Goal: Task Accomplishment & Management: Complete application form

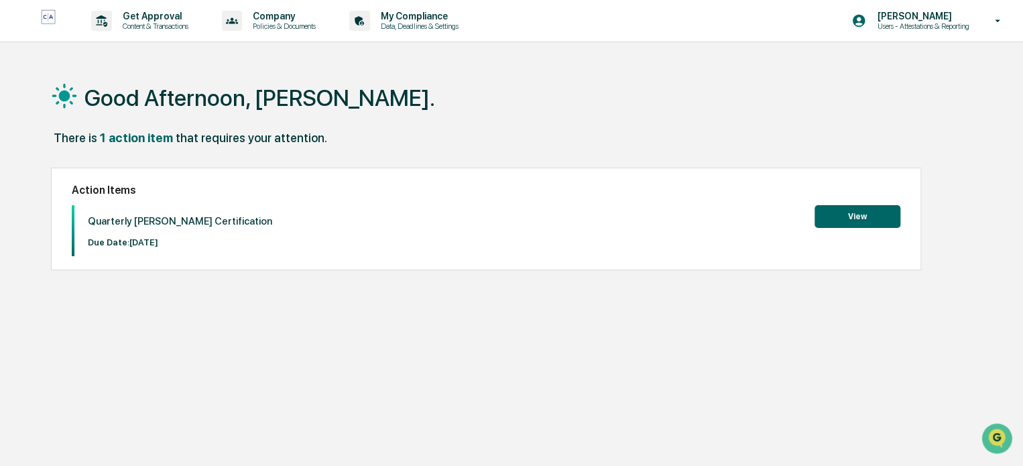
click at [865, 217] on button "View" at bounding box center [857, 216] width 86 height 23
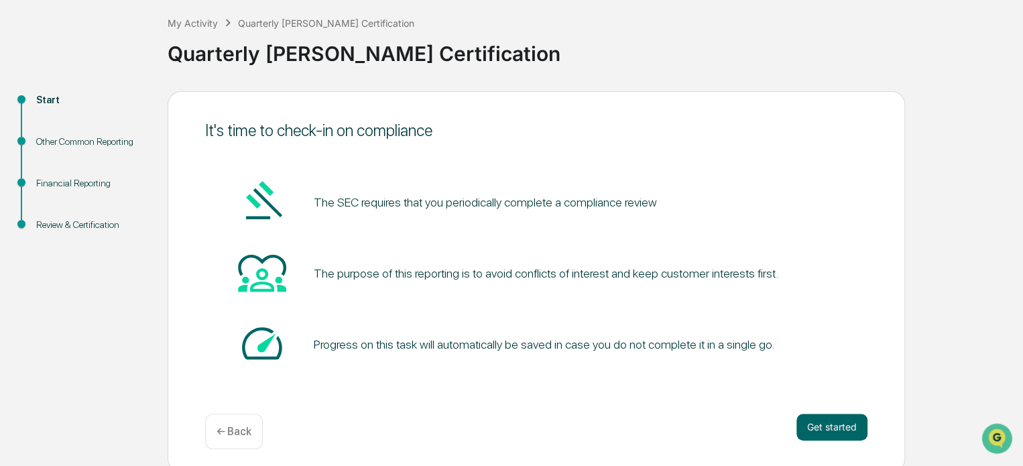
scroll to position [73, 0]
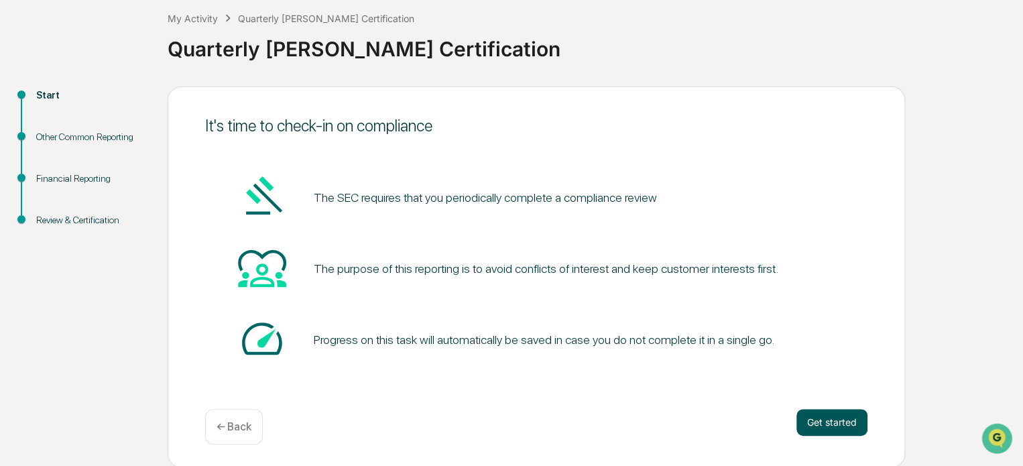
click at [820, 424] on button "Get started" at bounding box center [831, 422] width 71 height 27
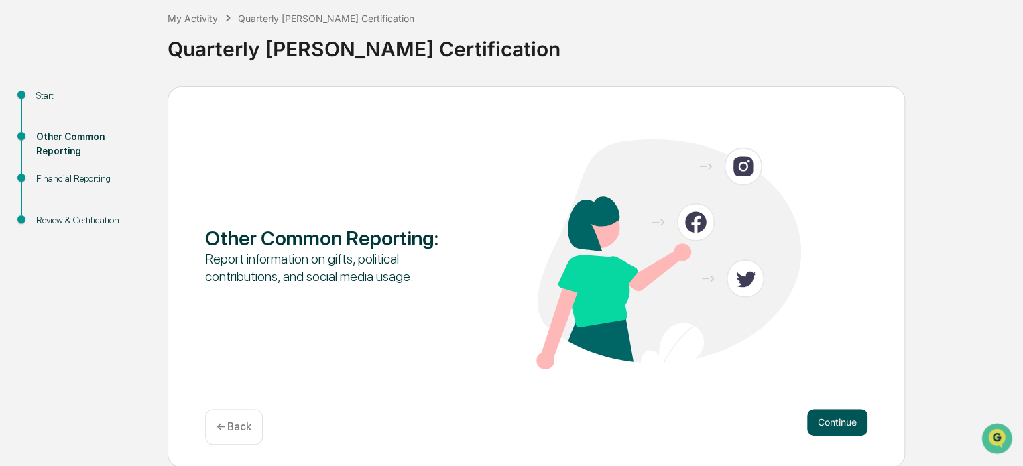
click at [825, 424] on button "Continue" at bounding box center [837, 422] width 60 height 27
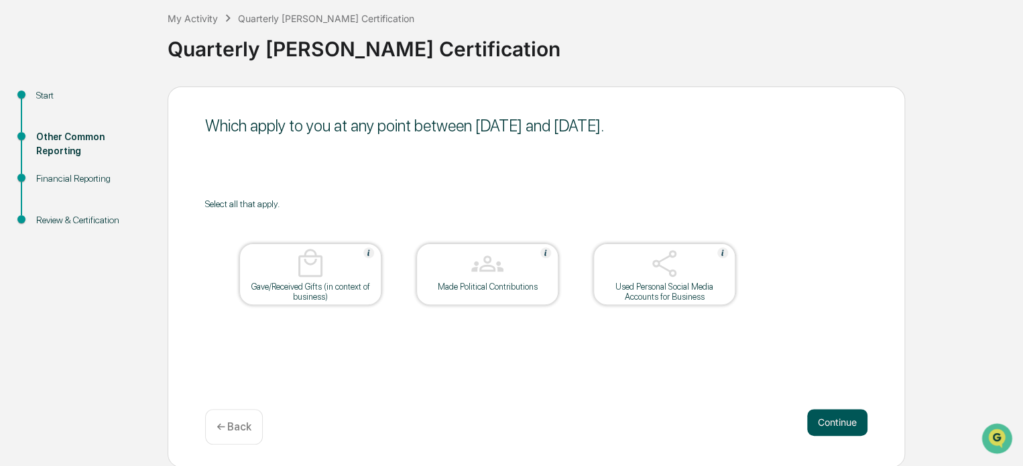
click at [834, 420] on button "Continue" at bounding box center [837, 422] width 60 height 27
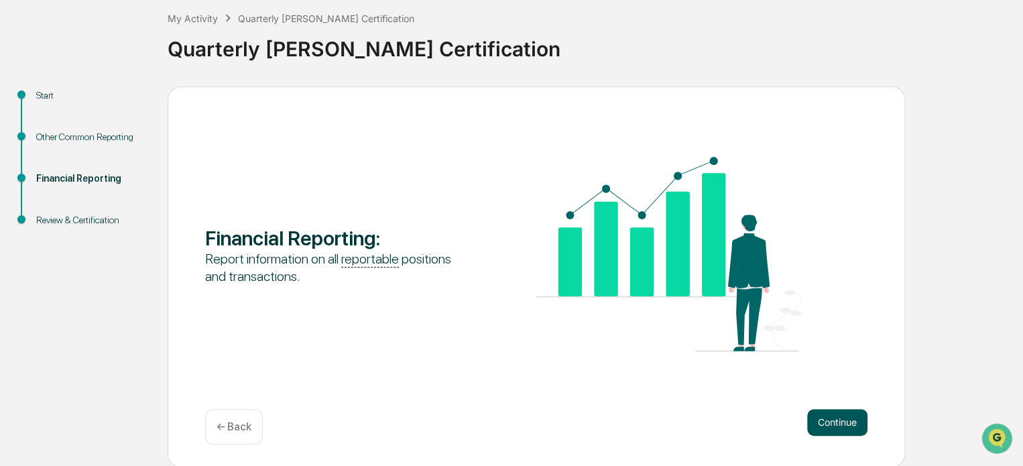
click at [833, 423] on button "Continue" at bounding box center [837, 422] width 60 height 27
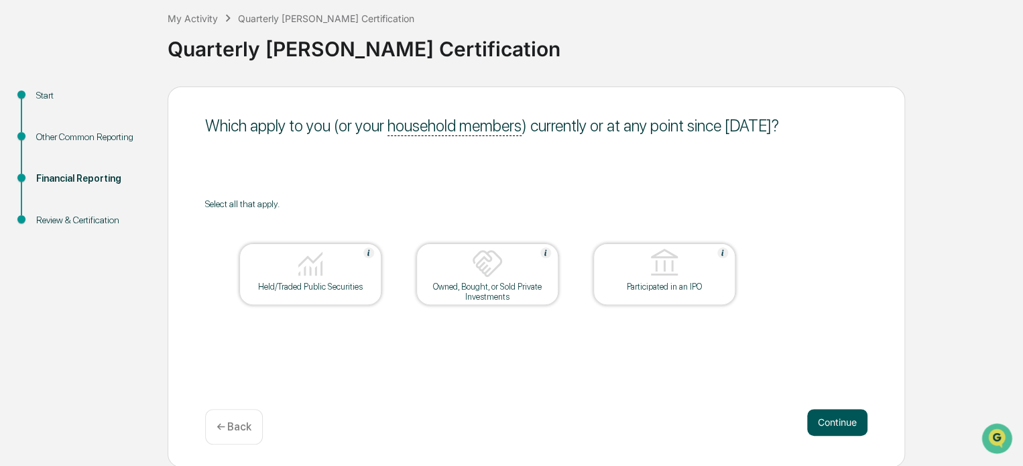
click at [837, 421] on button "Continue" at bounding box center [837, 422] width 60 height 27
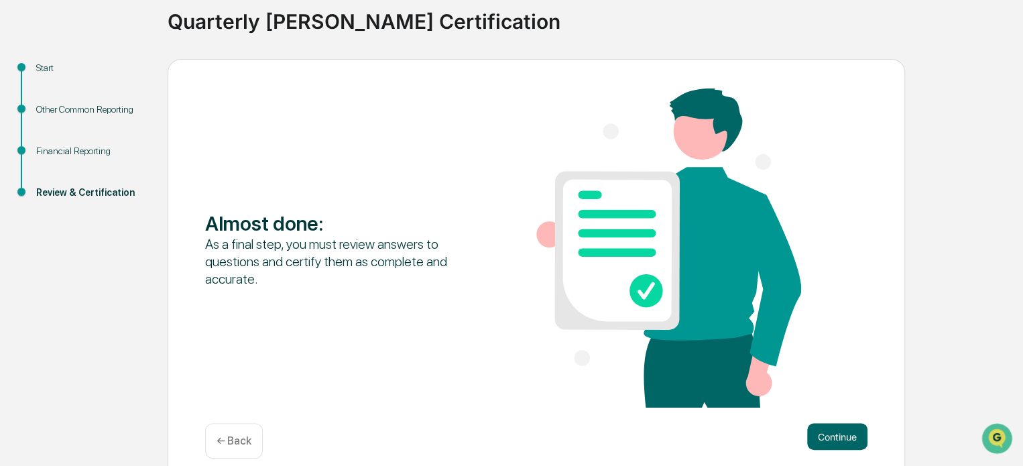
scroll to position [115, 0]
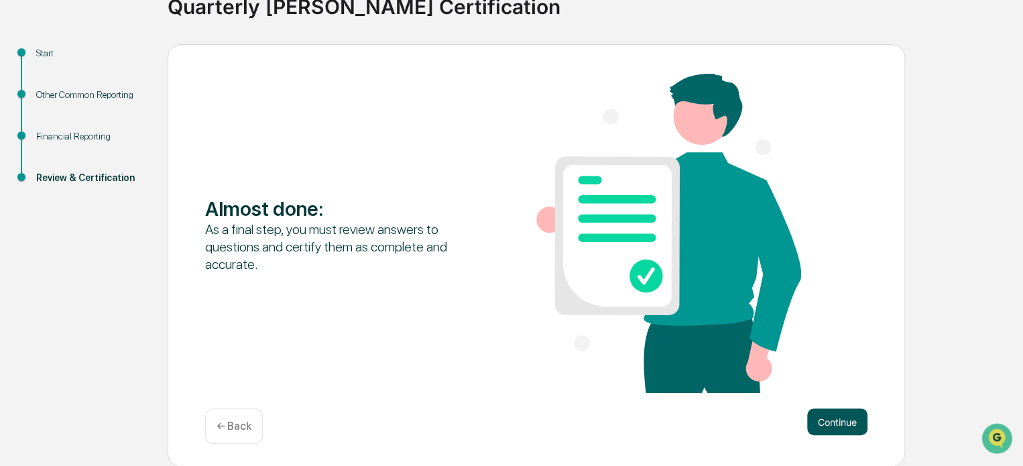
click at [834, 416] on button "Continue" at bounding box center [837, 421] width 60 height 27
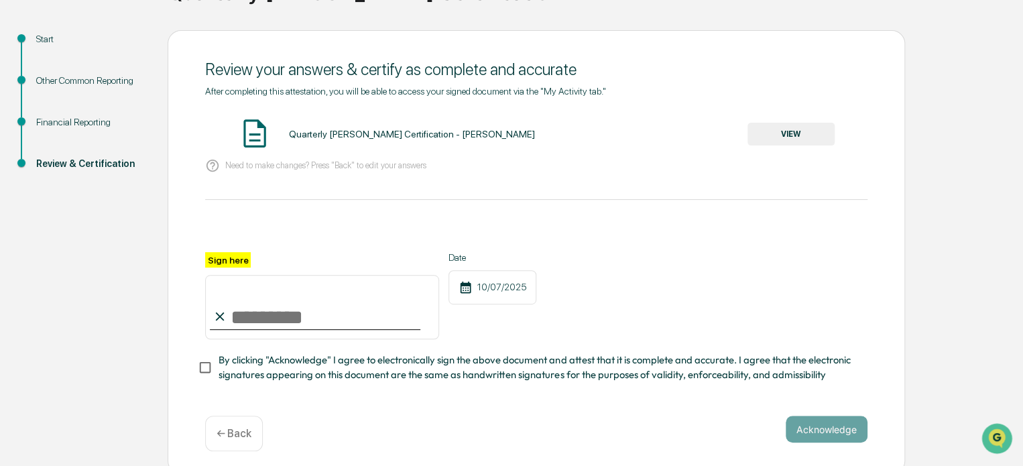
scroll to position [142, 0]
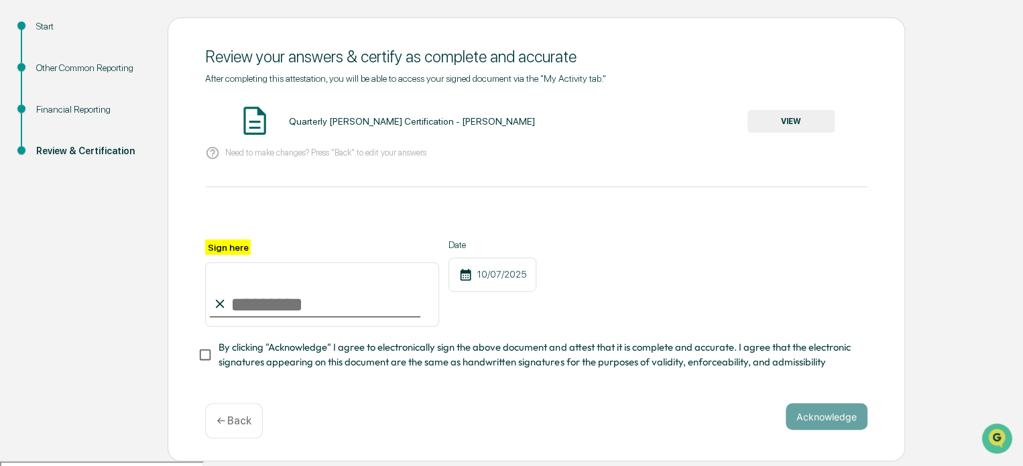
click at [788, 119] on button "VIEW" at bounding box center [790, 121] width 87 height 23
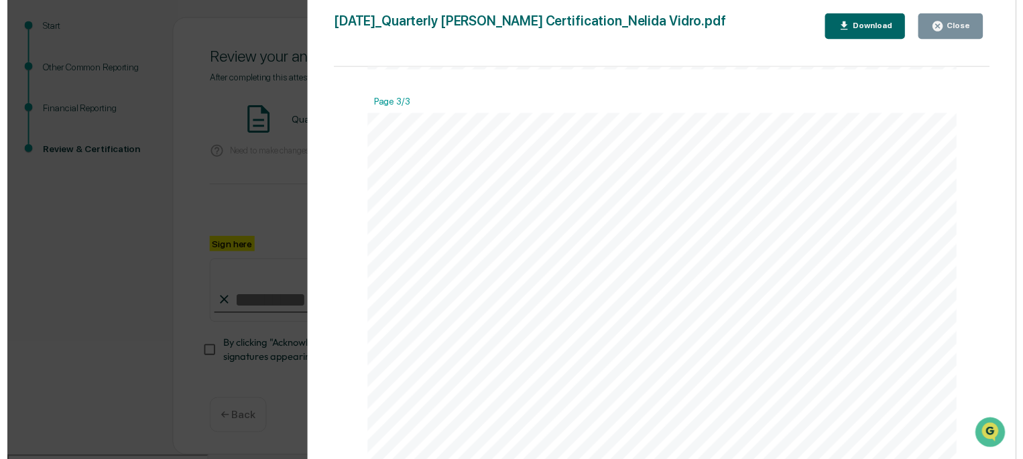
scroll to position [1810, 0]
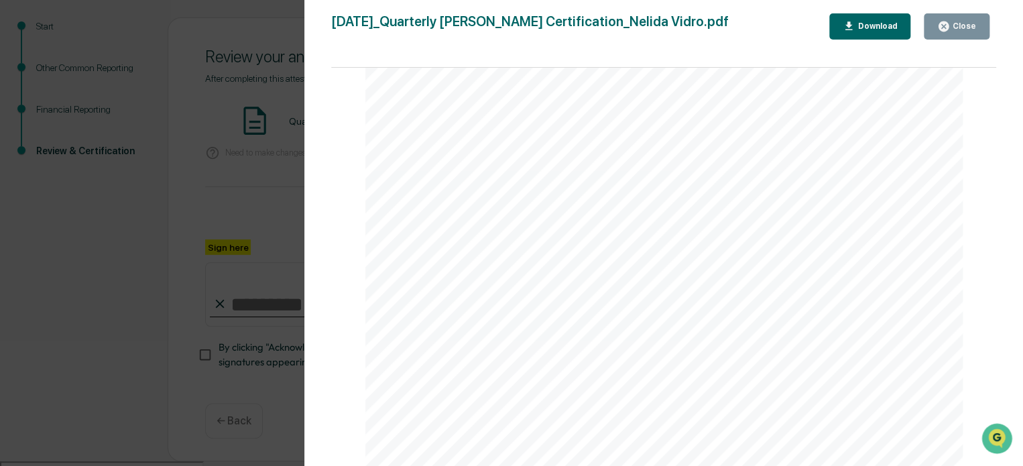
click at [971, 27] on div "Close" at bounding box center [963, 25] width 26 height 9
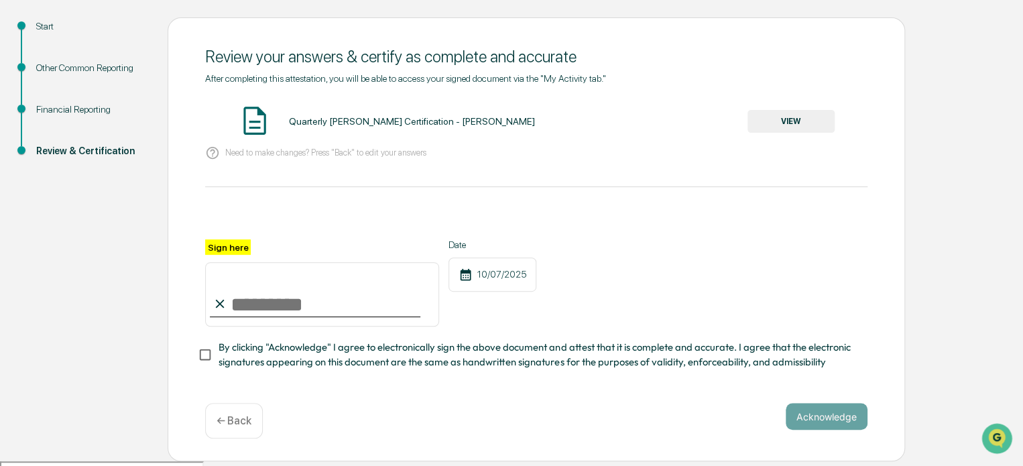
click at [238, 310] on input "Sign here" at bounding box center [322, 294] width 234 height 64
type input "**********"
click at [796, 417] on button "Acknowledge" at bounding box center [827, 416] width 82 height 27
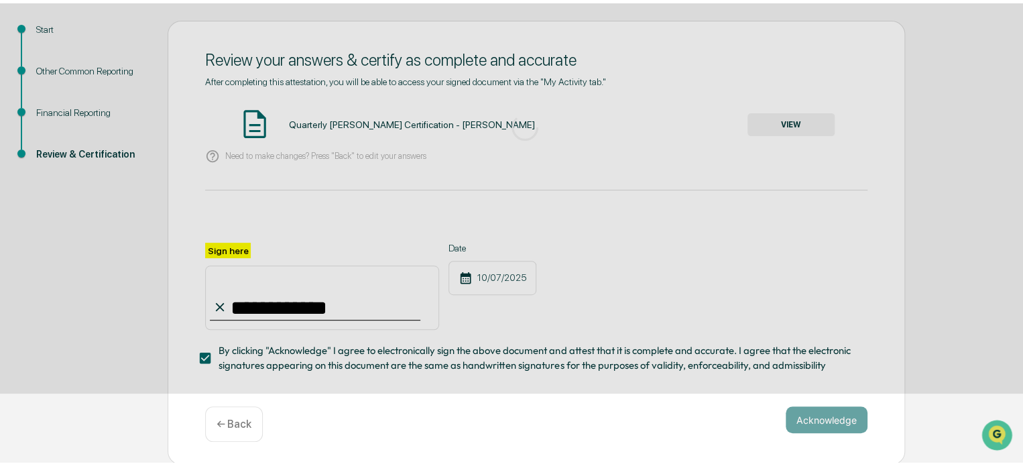
scroll to position [73, 0]
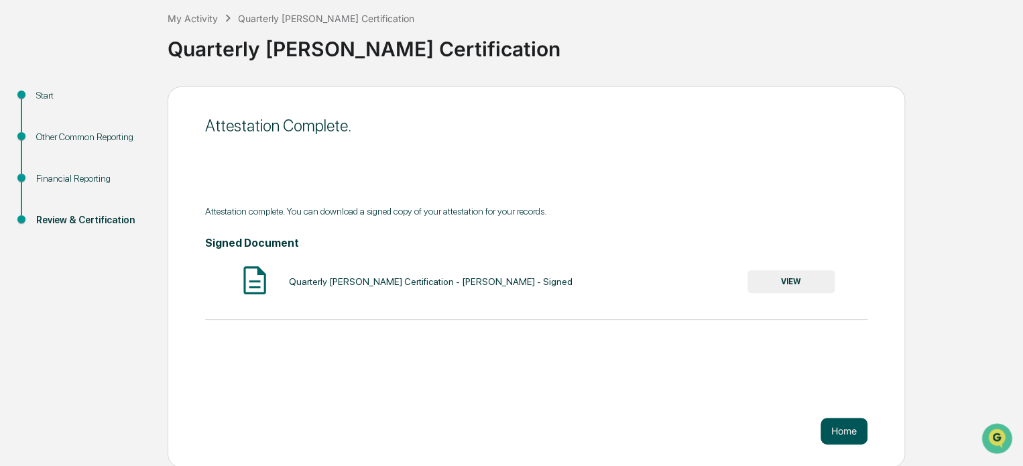
click at [848, 428] on button "Home" at bounding box center [843, 431] width 47 height 27
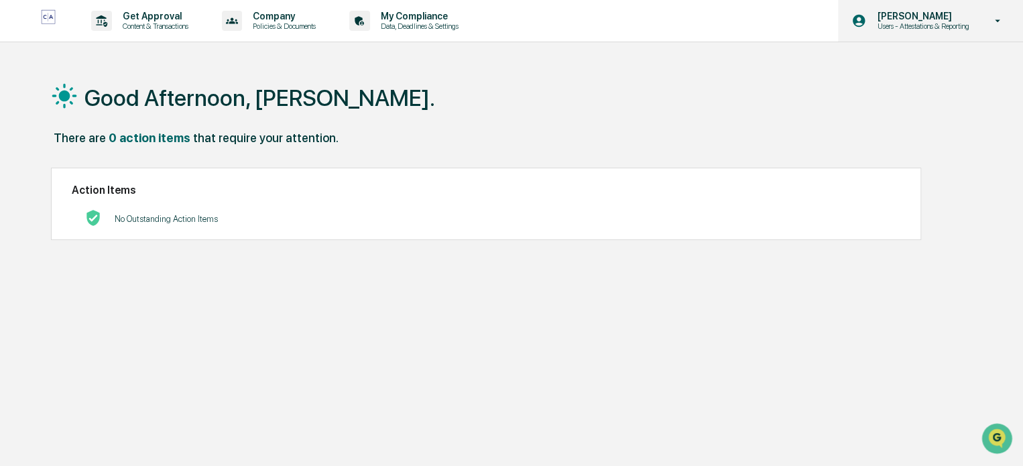
click at [1000, 20] on icon at bounding box center [997, 21] width 23 height 13
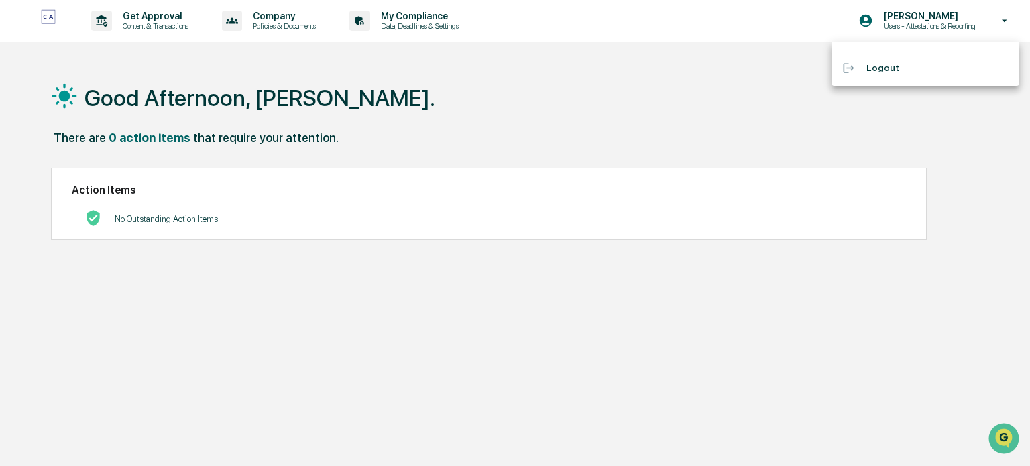
click at [877, 68] on li "Logout" at bounding box center [925, 68] width 188 height 25
